Goal: Information Seeking & Learning: Learn about a topic

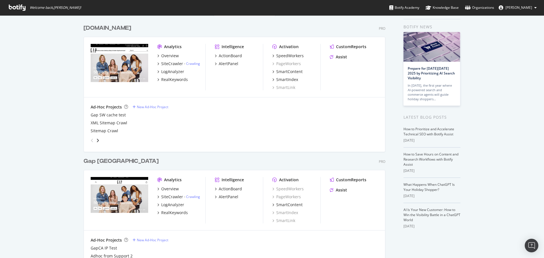
scroll to position [28, 0]
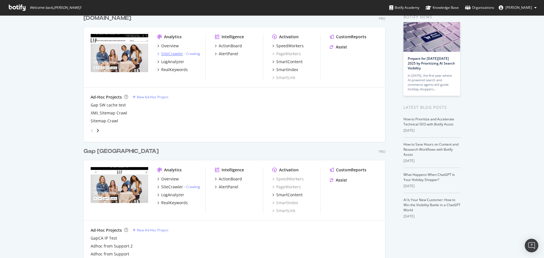
click at [174, 54] on div "SiteCrawler" at bounding box center [172, 54] width 22 height 6
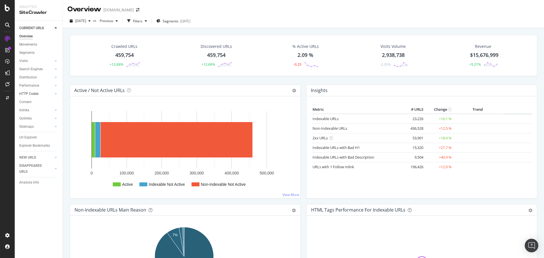
click at [51, 94] on div at bounding box center [50, 94] width 6 height 6
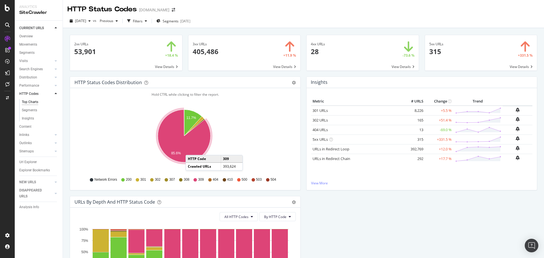
click at [153, 180] on div "302" at bounding box center [155, 179] width 10 height 5
click at [320, 121] on link "302 URLs" at bounding box center [320, 120] width 15 height 5
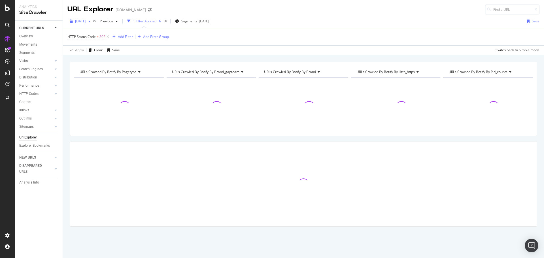
click at [86, 20] on span "[DATE]" at bounding box center [80, 21] width 11 height 5
click at [222, 49] on div "Apply Clear Save 0.03 % URLs ( 165 on 460K ) 0 % Visits ( 3 on 3M ) Switch back…" at bounding box center [303, 49] width 481 height 9
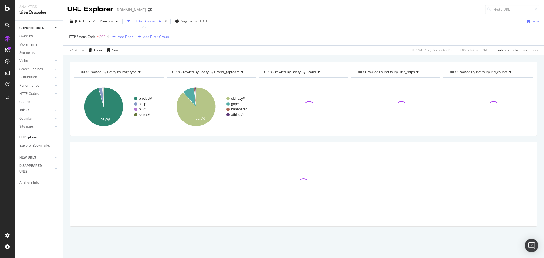
click at [163, 20] on div "button" at bounding box center [160, 21] width 7 height 3
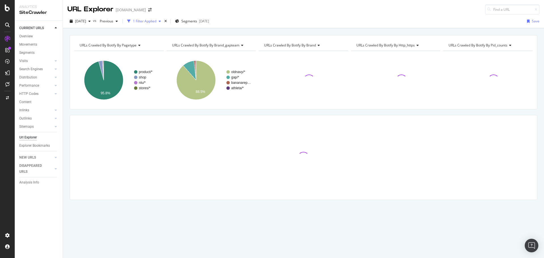
click at [157, 20] on div "1 Filter Applied" at bounding box center [145, 21] width 24 height 5
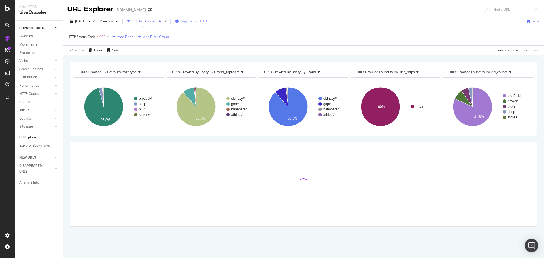
click at [196, 23] on span "Segments" at bounding box center [189, 21] width 16 height 5
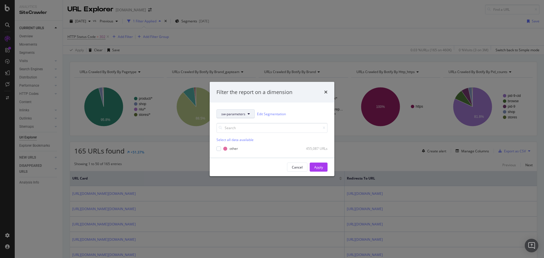
click at [248, 113] on icon "modal" at bounding box center [249, 113] width 2 height 3
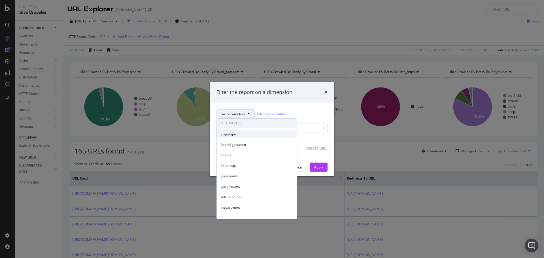
click at [236, 134] on span "pagetype" at bounding box center [256, 134] width 71 height 5
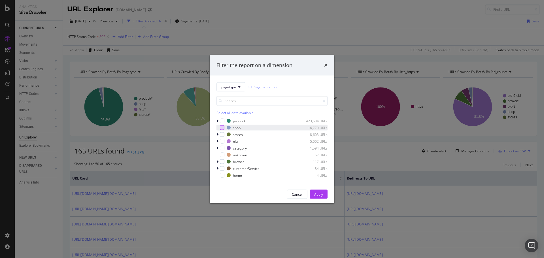
click at [222, 127] on div "modal" at bounding box center [222, 128] width 5 height 5
click at [323, 193] on button "Apply" at bounding box center [319, 194] width 18 height 9
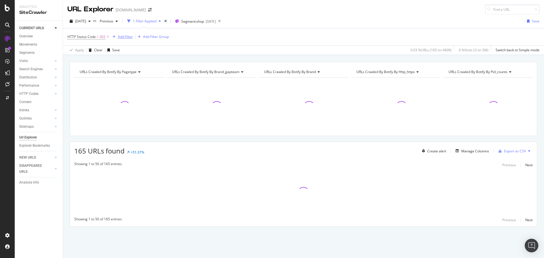
click at [128, 38] on div "Add Filter" at bounding box center [125, 36] width 15 height 5
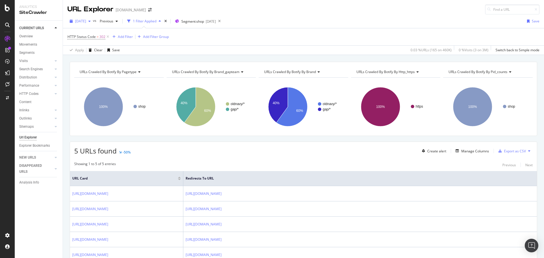
click at [86, 22] on span "[DATE]" at bounding box center [80, 21] width 11 height 5
click at [90, 65] on div "[DATE]" at bounding box center [91, 65] width 30 height 5
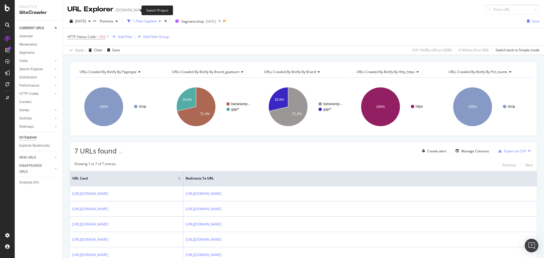
click at [148, 11] on icon "arrow-right-arrow-left" at bounding box center [149, 10] width 3 height 4
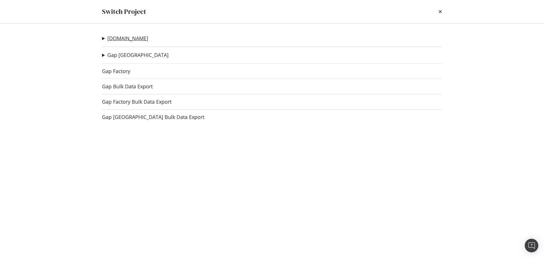
click at [120, 40] on link "[DOMAIN_NAME]" at bounding box center [127, 38] width 41 height 6
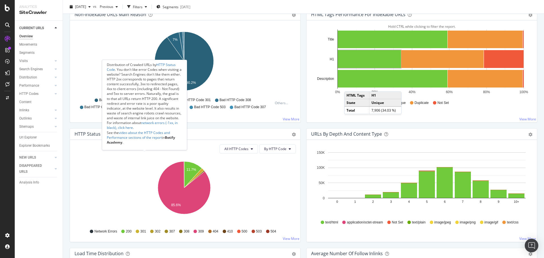
scroll to position [284, 0]
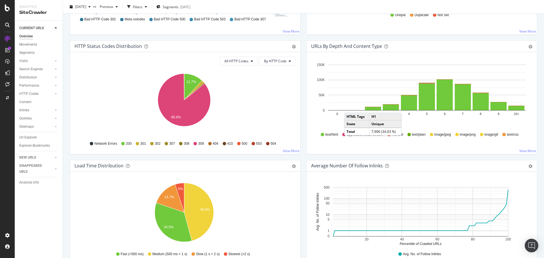
click at [155, 144] on span "302" at bounding box center [158, 143] width 6 height 5
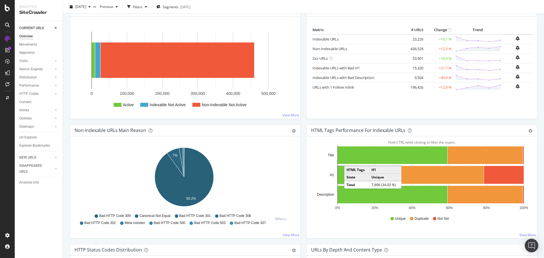
scroll to position [54, 0]
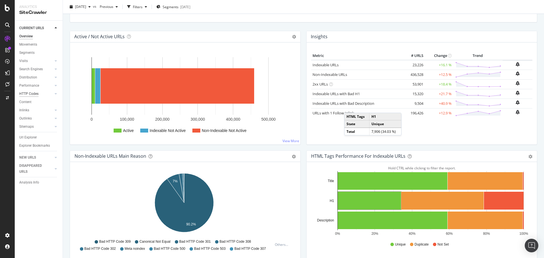
click at [37, 95] on div "HTTP Codes" at bounding box center [28, 94] width 19 height 6
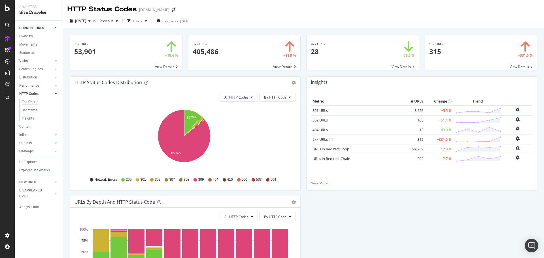
click at [318, 120] on link "302 URLs" at bounding box center [320, 120] width 15 height 5
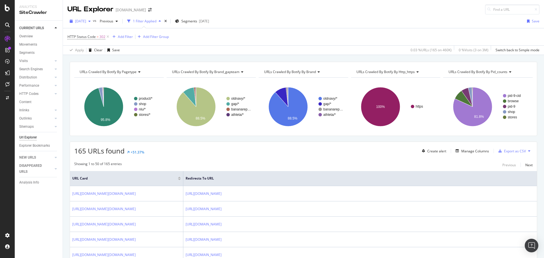
click at [86, 21] on span "[DATE]" at bounding box center [80, 21] width 11 height 5
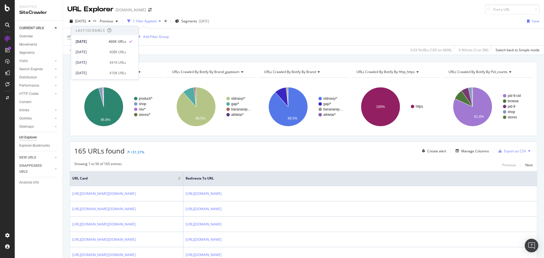
click at [345, 19] on div "[DATE] vs Previous 1 Filter Applied Segments [DATE] Save" at bounding box center [303, 22] width 481 height 11
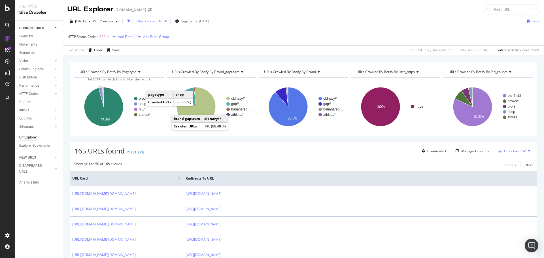
click at [137, 104] on circle "A chart." at bounding box center [135, 103] width 3 height 3
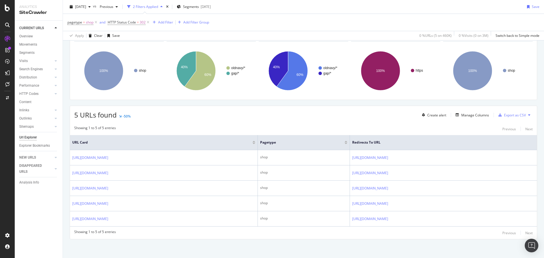
scroll to position [37, 0]
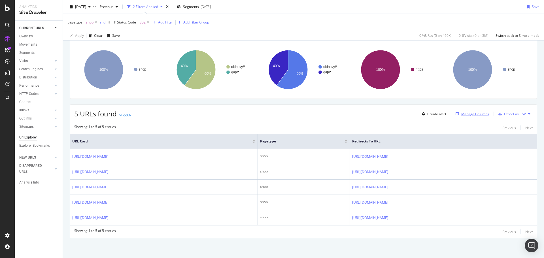
click at [462, 112] on div "Manage Columns" at bounding box center [476, 114] width 28 height 5
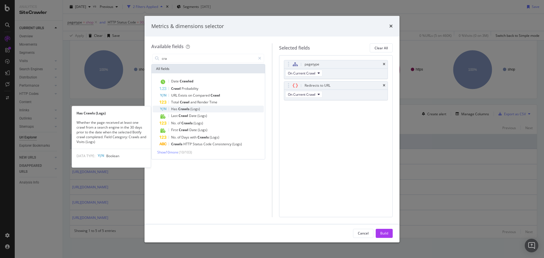
click at [188, 108] on span "Crawls" at bounding box center [184, 109] width 12 height 5
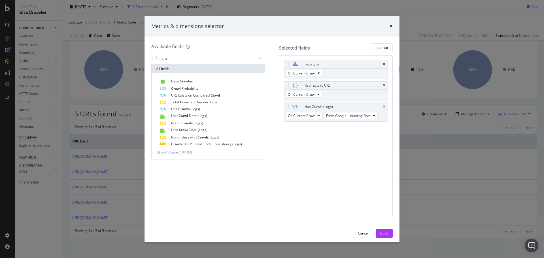
click at [190, 53] on div "cra" at bounding box center [208, 58] width 114 height 11
click at [190, 57] on input "cra" at bounding box center [208, 58] width 94 height 9
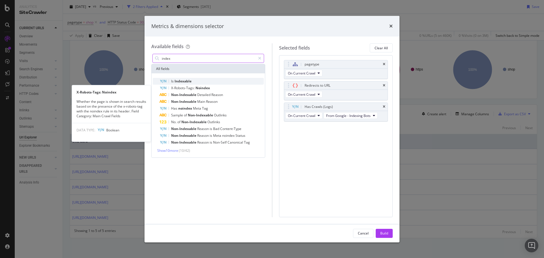
type input "index"
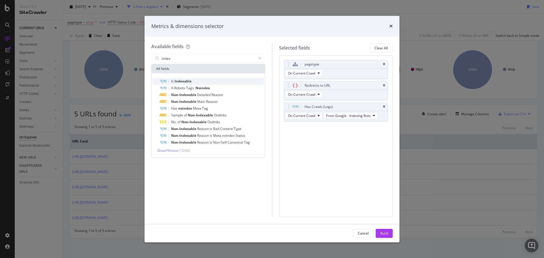
click at [189, 83] on span "Indexable" at bounding box center [183, 81] width 17 height 5
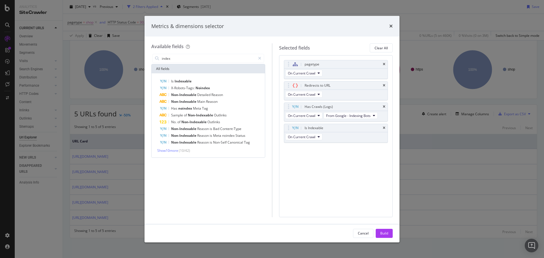
drag, startPoint x: 380, startPoint y: 232, endPoint x: 43, endPoint y: 138, distance: 349.7
click at [380, 232] on button "Build" at bounding box center [384, 233] width 17 height 9
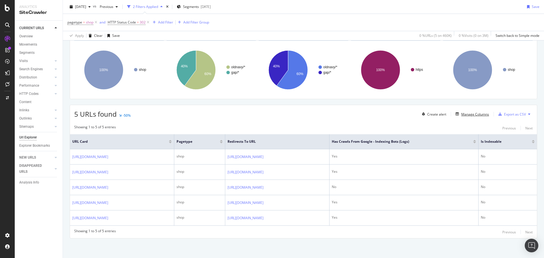
scroll to position [37, 0]
click at [38, 83] on div "RealKeywords" at bounding box center [33, 83] width 25 height 6
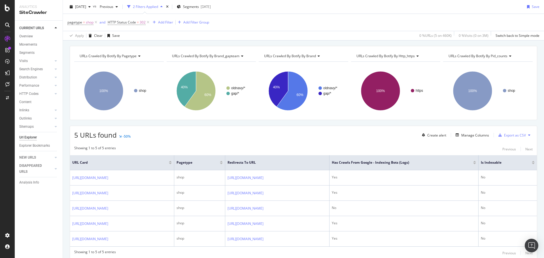
scroll to position [0, 0]
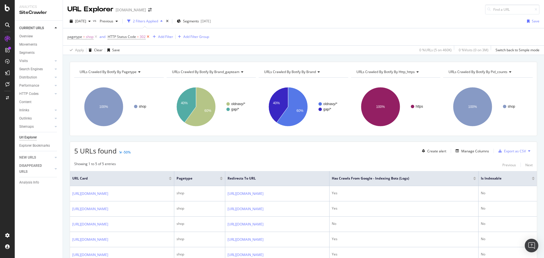
click at [146, 37] on icon at bounding box center [148, 37] width 5 height 6
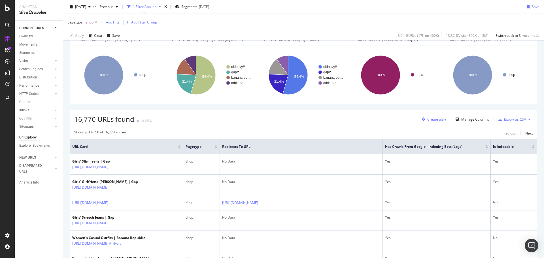
scroll to position [28, 0]
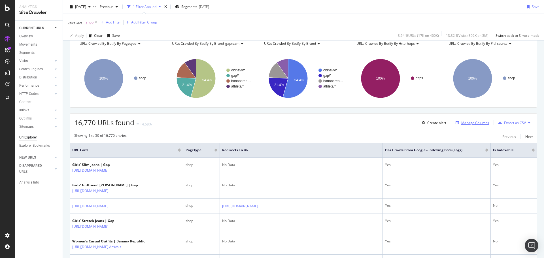
click at [462, 123] on div "Manage Columns" at bounding box center [476, 122] width 28 height 5
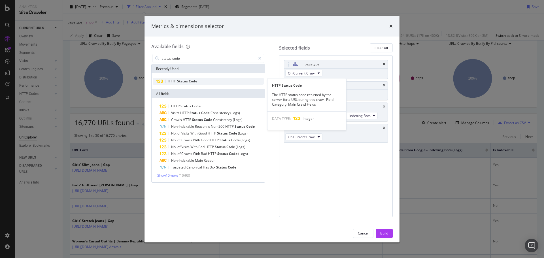
type input "status code"
click at [185, 83] on span "Status" at bounding box center [183, 81] width 12 height 5
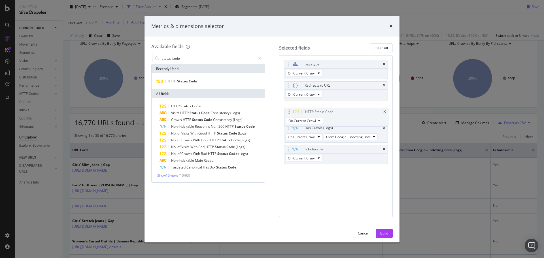
drag, startPoint x: 289, startPoint y: 149, endPoint x: 290, endPoint y: 112, distance: 37.4
click at [290, 112] on body "Analytics SiteCrawler CURRENT URLS Overview Movements Segments Visits Analysis …" at bounding box center [272, 129] width 544 height 258
click at [389, 237] on button "Build" at bounding box center [384, 233] width 17 height 9
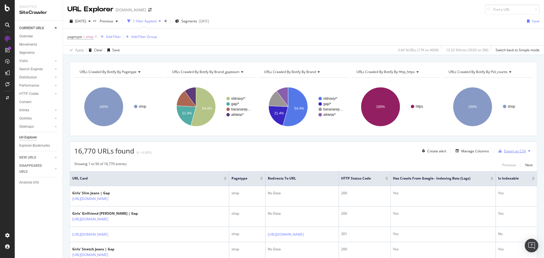
click at [508, 151] on div "Export as CSV" at bounding box center [515, 151] width 22 height 5
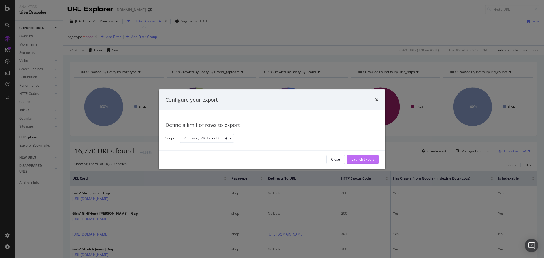
click at [368, 155] on button "Launch Export" at bounding box center [362, 159] width 31 height 9
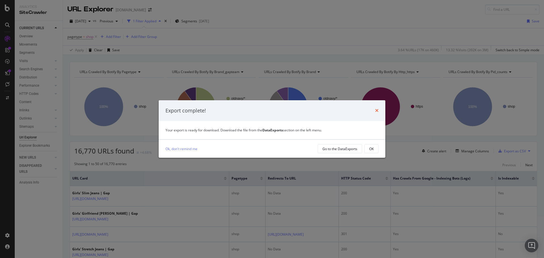
click at [376, 109] on icon "times" at bounding box center [376, 110] width 3 height 5
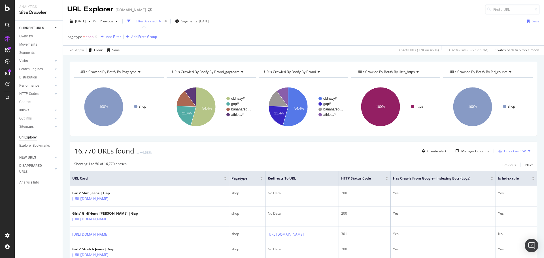
click at [514, 150] on div "Export as CSV" at bounding box center [515, 151] width 22 height 5
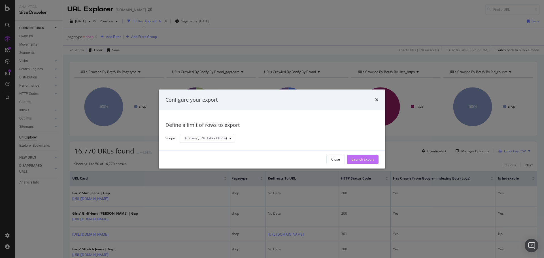
click at [356, 159] on div "Launch Export" at bounding box center [363, 159] width 22 height 5
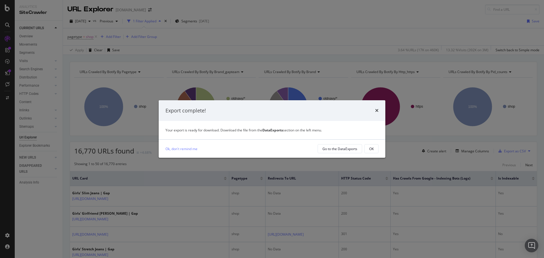
drag, startPoint x: 348, startPoint y: 148, endPoint x: 1, endPoint y: 87, distance: 352.3
click at [348, 148] on div "Go to the DataExports" at bounding box center [340, 149] width 35 height 5
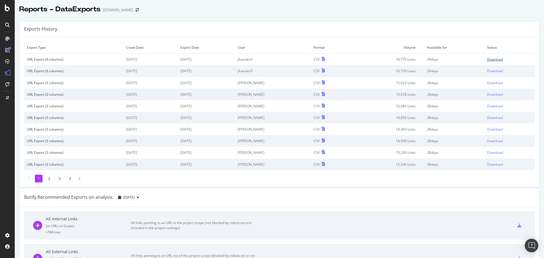
click at [491, 59] on div "Download" at bounding box center [495, 59] width 16 height 5
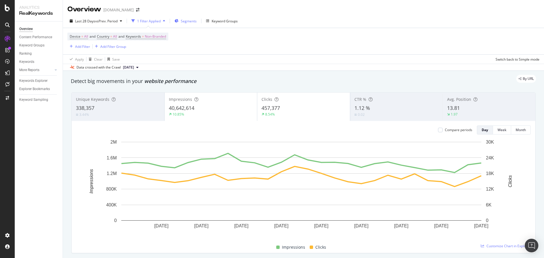
click at [182, 21] on span "Segments" at bounding box center [189, 21] width 16 height 5
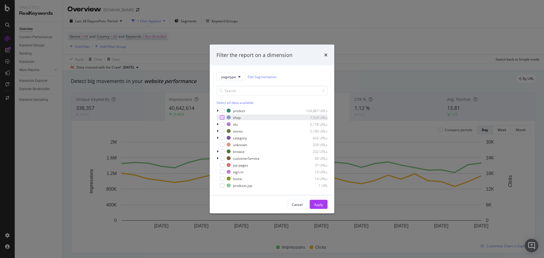
click at [222, 116] on div "modal" at bounding box center [222, 117] width 5 height 5
click at [316, 203] on div "Apply" at bounding box center [318, 204] width 9 height 5
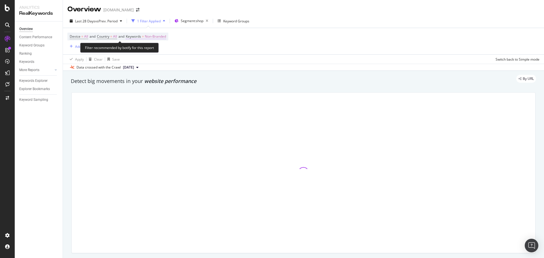
click at [141, 35] on span "Keywords" at bounding box center [133, 36] width 15 height 5
click at [153, 47] on div "Non-Branded" at bounding box center [149, 50] width 30 height 9
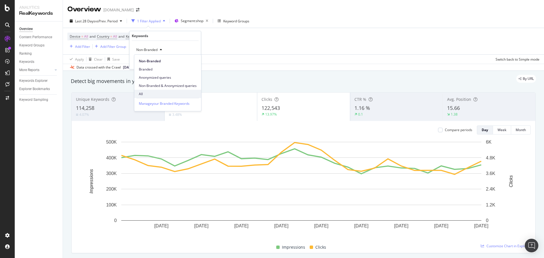
click at [152, 92] on span "All" at bounding box center [168, 94] width 58 height 5
drag, startPoint x: 193, startPoint y: 60, endPoint x: 248, endPoint y: 253, distance: 201.5
click at [193, 60] on div "Apply" at bounding box center [192, 62] width 9 height 5
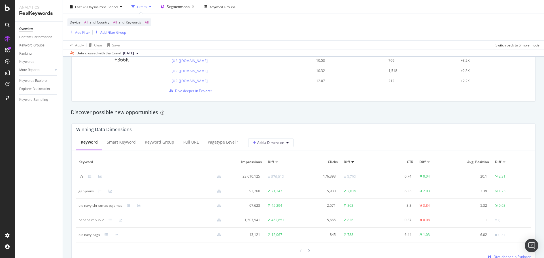
scroll to position [454, 0]
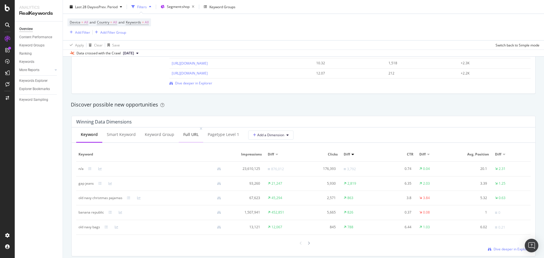
click at [184, 134] on div "Full URL" at bounding box center [190, 135] width 15 height 6
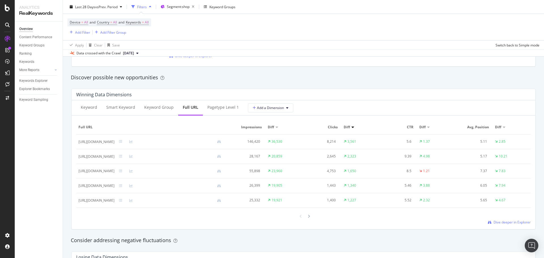
scroll to position [510, 0]
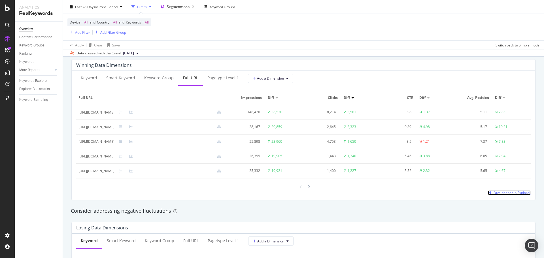
click at [509, 194] on span "Dive deeper in Explorer" at bounding box center [512, 193] width 37 height 5
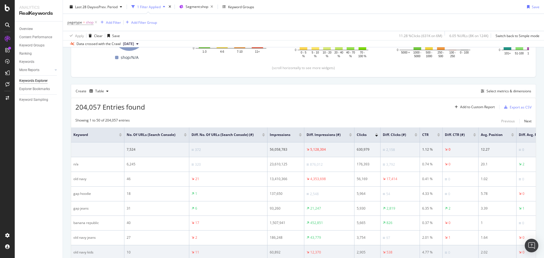
scroll to position [63, 0]
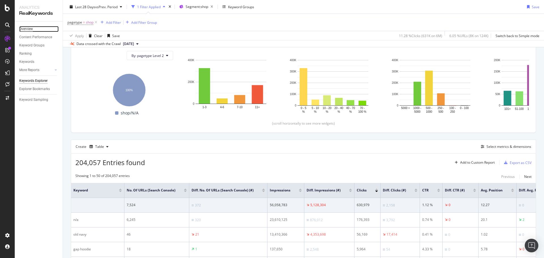
click at [28, 28] on div "Overview" at bounding box center [26, 29] width 14 height 6
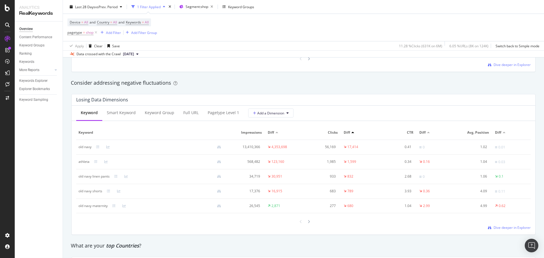
scroll to position [680, 0]
